Goal: Task Accomplishment & Management: Use online tool/utility

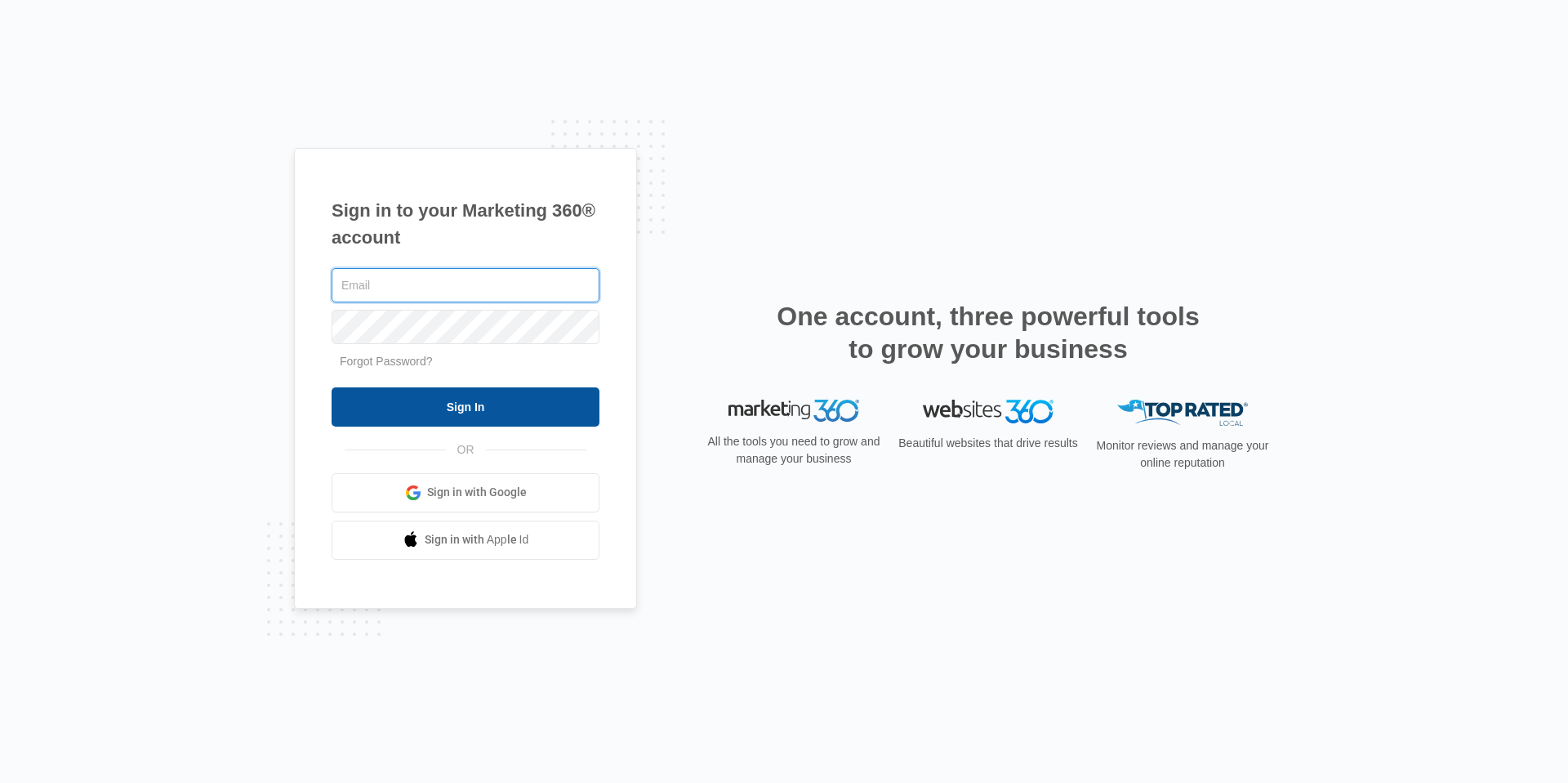
type input "[EMAIL_ADDRESS][DOMAIN_NAME]"
click at [510, 412] on input "Sign In" at bounding box center [465, 407] width 268 height 39
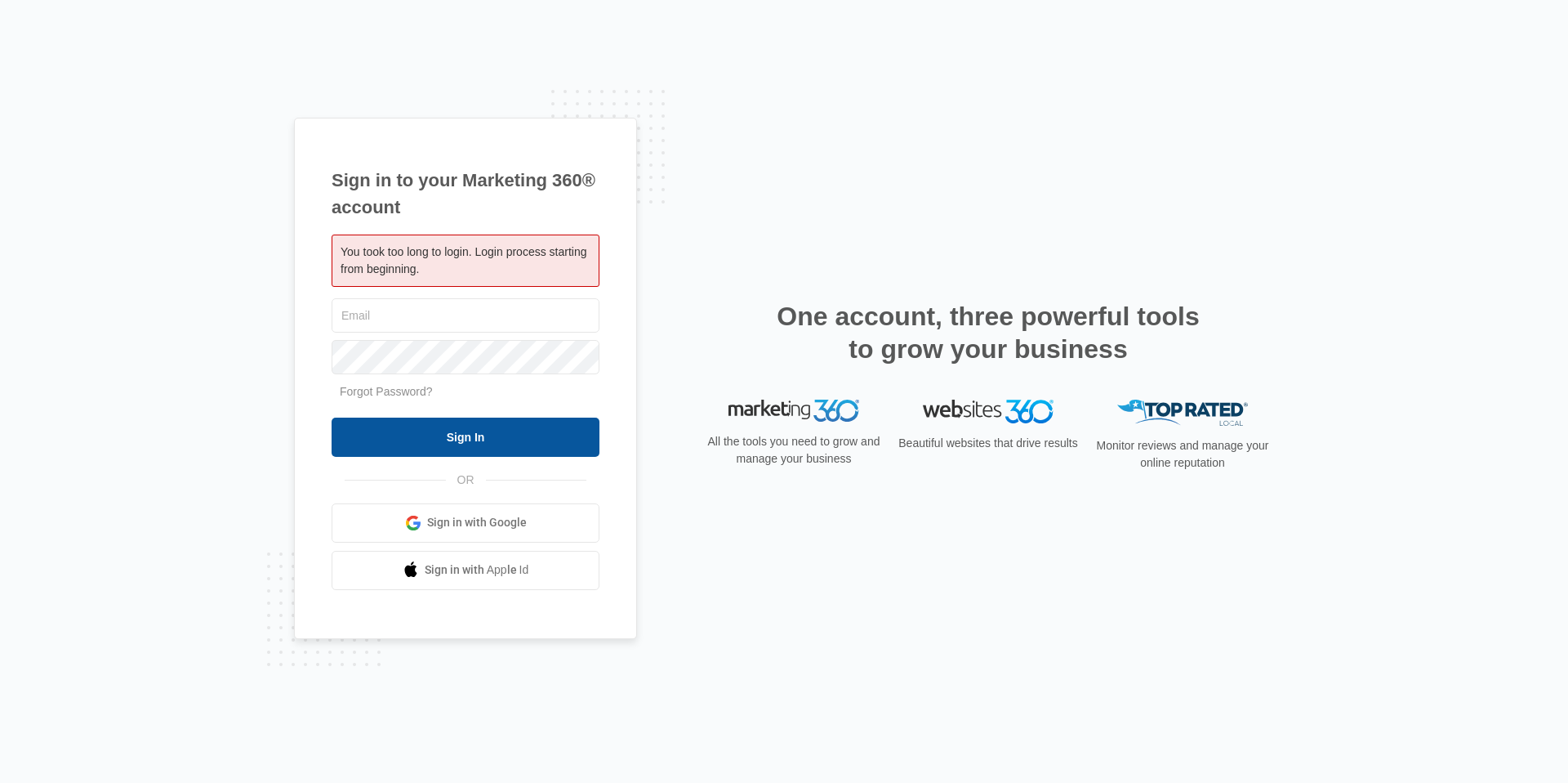
type input "[EMAIL_ADDRESS][DOMAIN_NAME]"
click at [508, 424] on input "Sign In" at bounding box center [465, 437] width 268 height 39
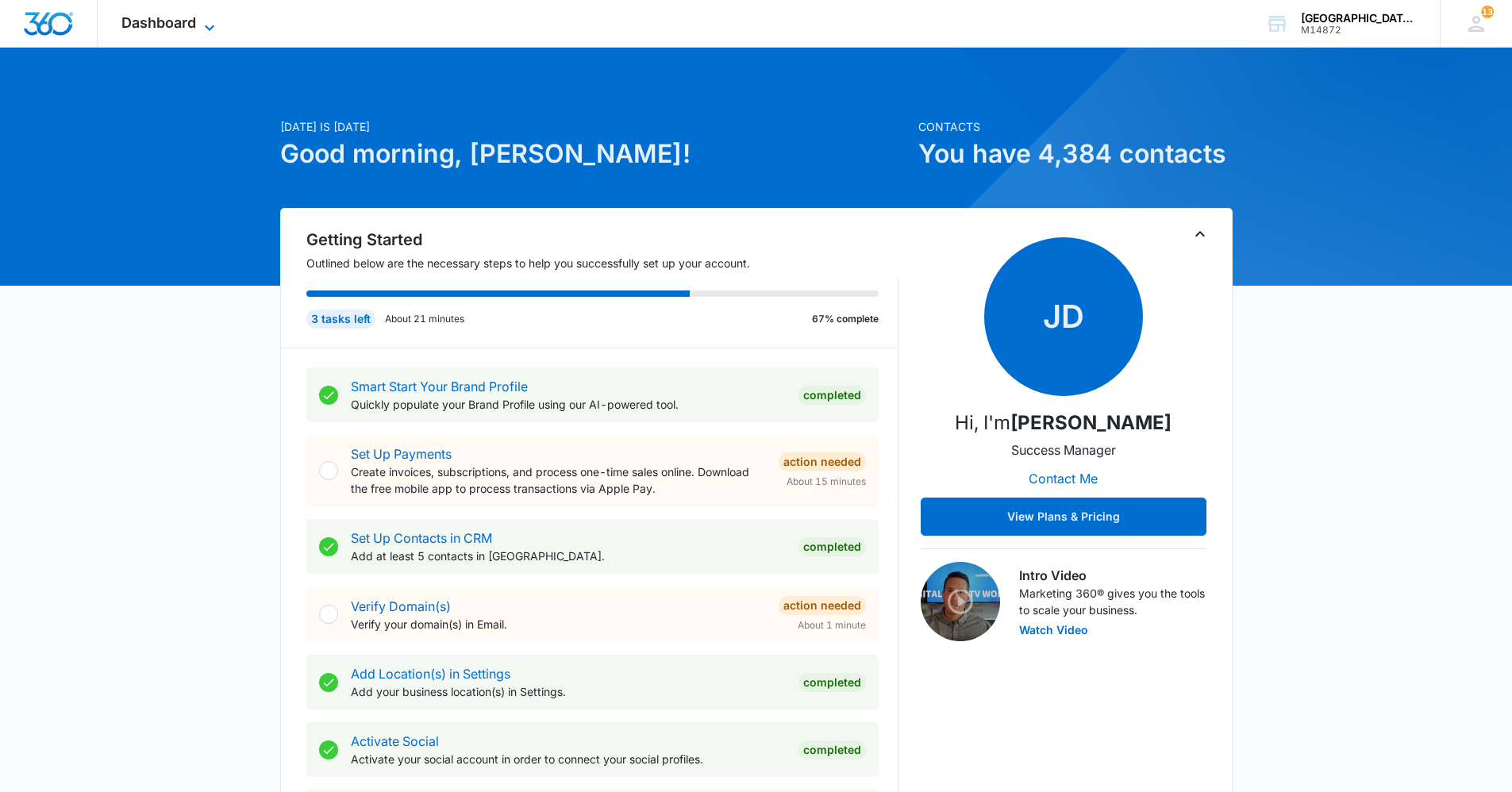
click at [174, 21] on span "Dashboard" at bounding box center [158, 23] width 75 height 17
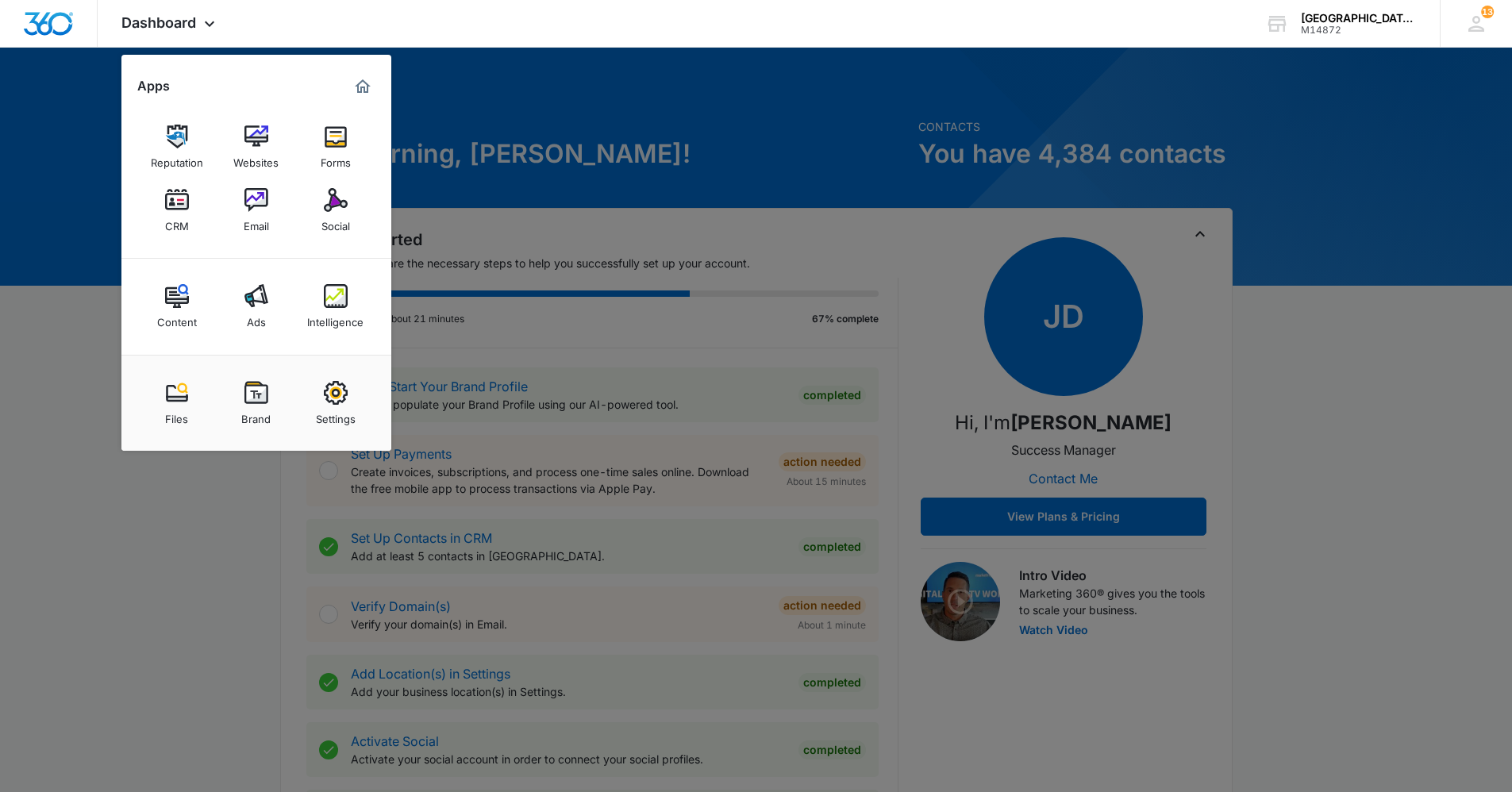
click at [175, 220] on div "CRM" at bounding box center [177, 222] width 24 height 21
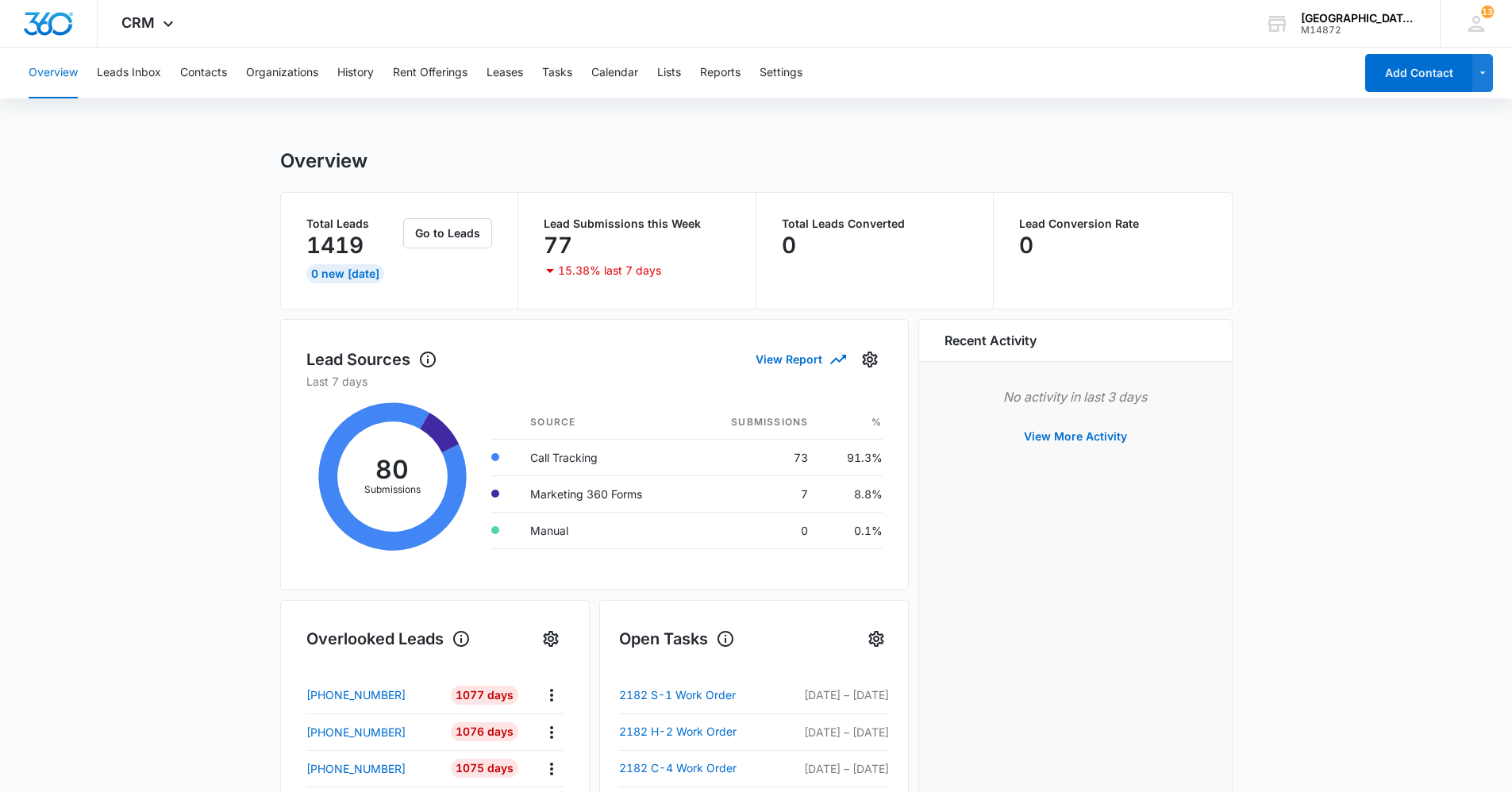
click at [580, 72] on div "Overview Leads Inbox Contacts Organizations History Rent Offerings Leases Tasks…" at bounding box center [686, 73] width 1335 height 51
click at [572, 77] on button "Tasks" at bounding box center [557, 73] width 30 height 51
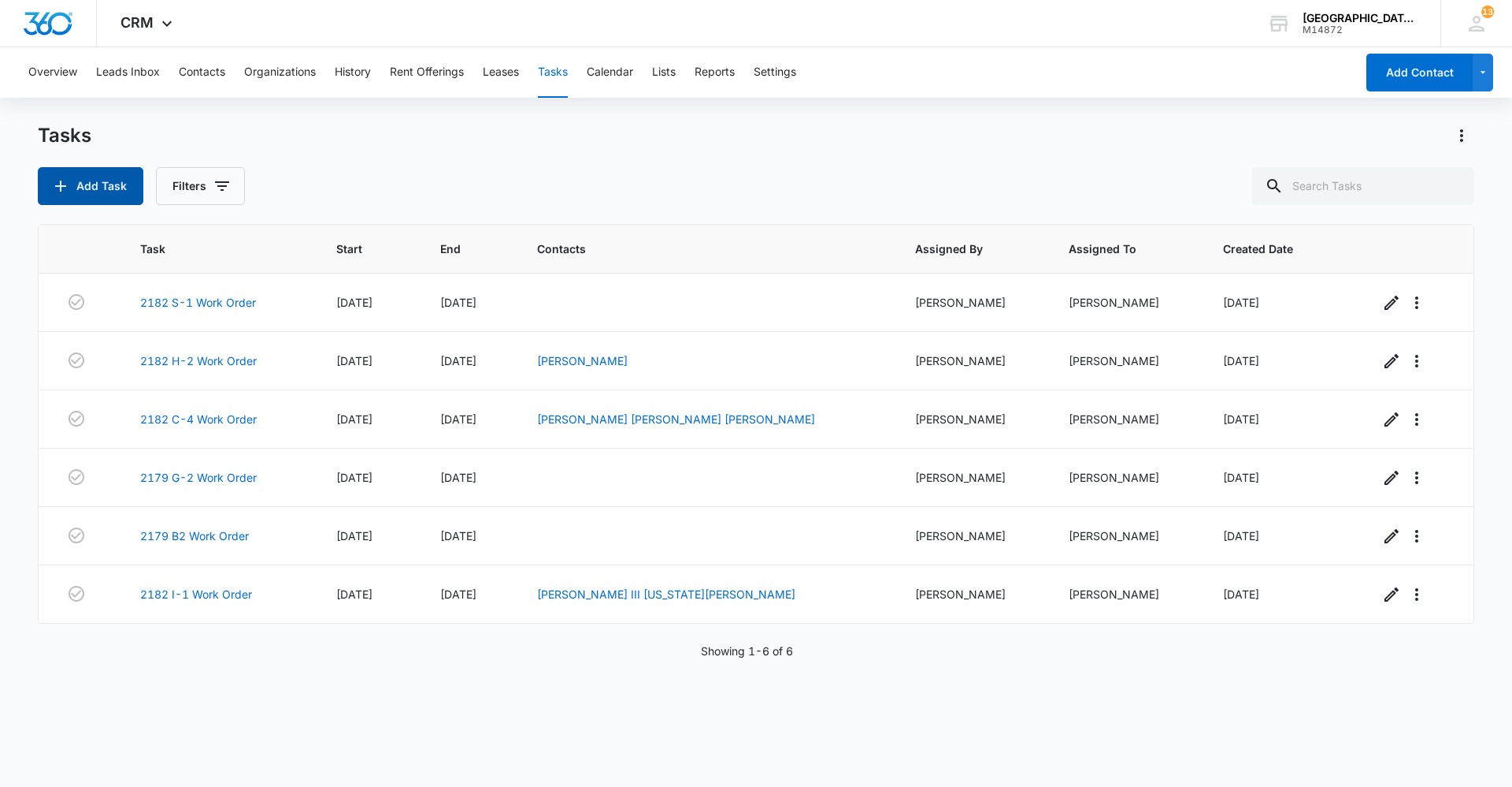
click at [63, 193] on icon "button" at bounding box center [61, 186] width 19 height 19
